Goal: Browse casually: Explore the website without a specific task or goal

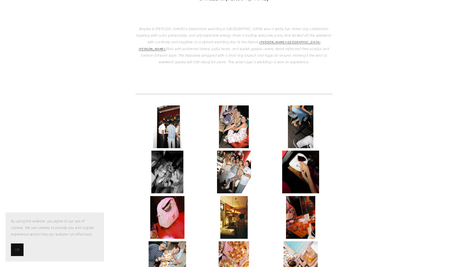
scroll to position [165, 0]
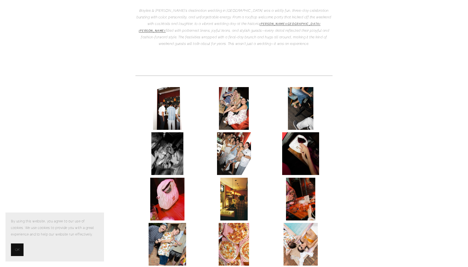
click at [165, 87] on img at bounding box center [167, 108] width 29 height 43
click at [171, 87] on img at bounding box center [167, 108] width 29 height 43
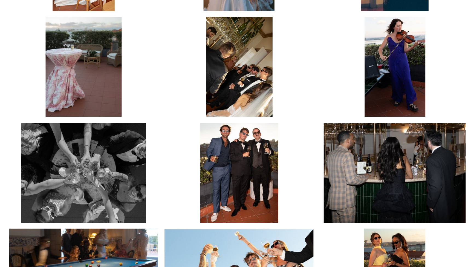
scroll to position [1334, 0]
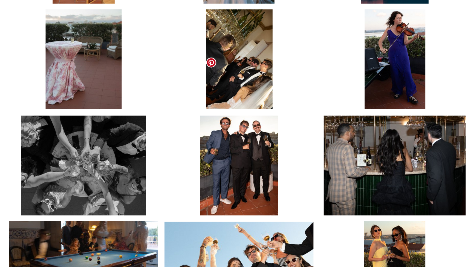
click at [217, 142] on img at bounding box center [233, 163] width 33 height 43
click at [220, 118] on link at bounding box center [222, 120] width 4 height 4
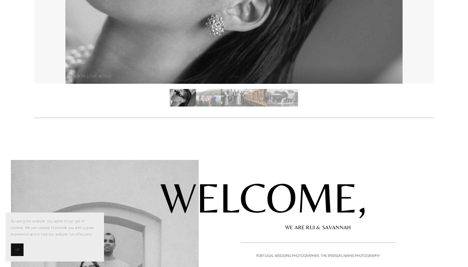
scroll to position [50, 0]
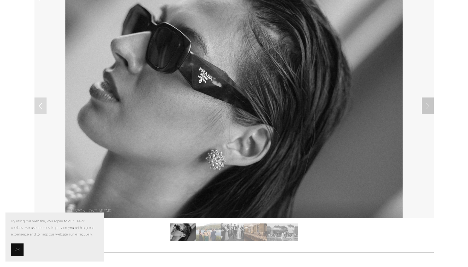
click at [427, 101] on link "Next Slide" at bounding box center [428, 106] width 12 height 16
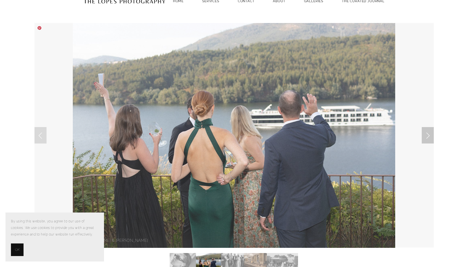
scroll to position [19, 0]
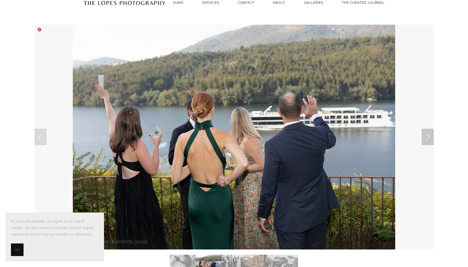
click at [427, 133] on link "Next Slide" at bounding box center [428, 137] width 12 height 16
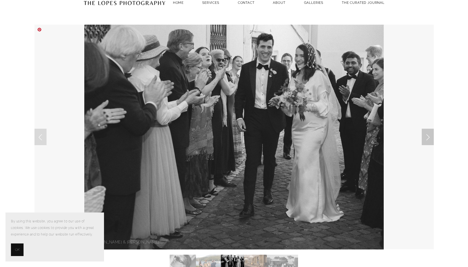
click at [426, 135] on link "Next Slide" at bounding box center [428, 137] width 12 height 16
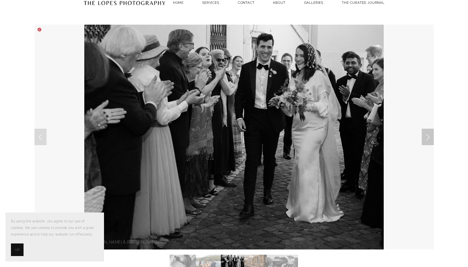
click at [426, 135] on link "Next Slide" at bounding box center [428, 137] width 12 height 16
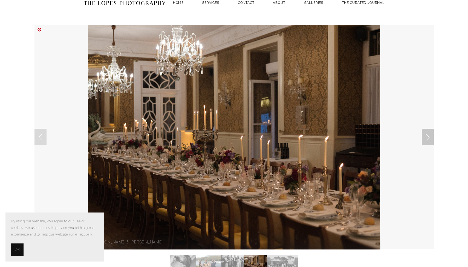
click at [426, 135] on link "Next Slide" at bounding box center [428, 137] width 12 height 16
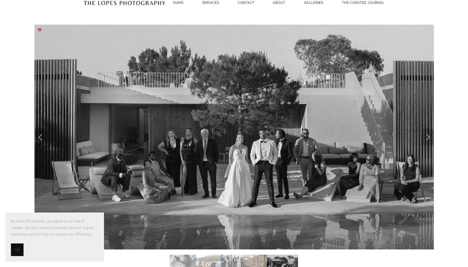
click at [426, 135] on link "Next Slide" at bounding box center [428, 137] width 12 height 16
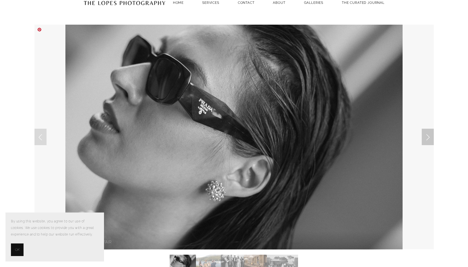
click at [426, 135] on link "Next Slide" at bounding box center [428, 137] width 12 height 16
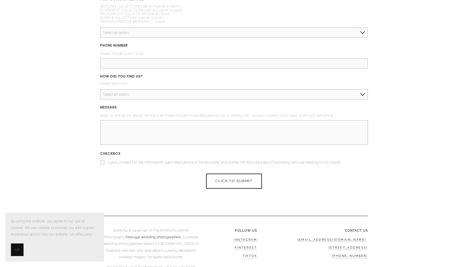
scroll to position [2208, 0]
